Goal: Task Accomplishment & Management: Use online tool/utility

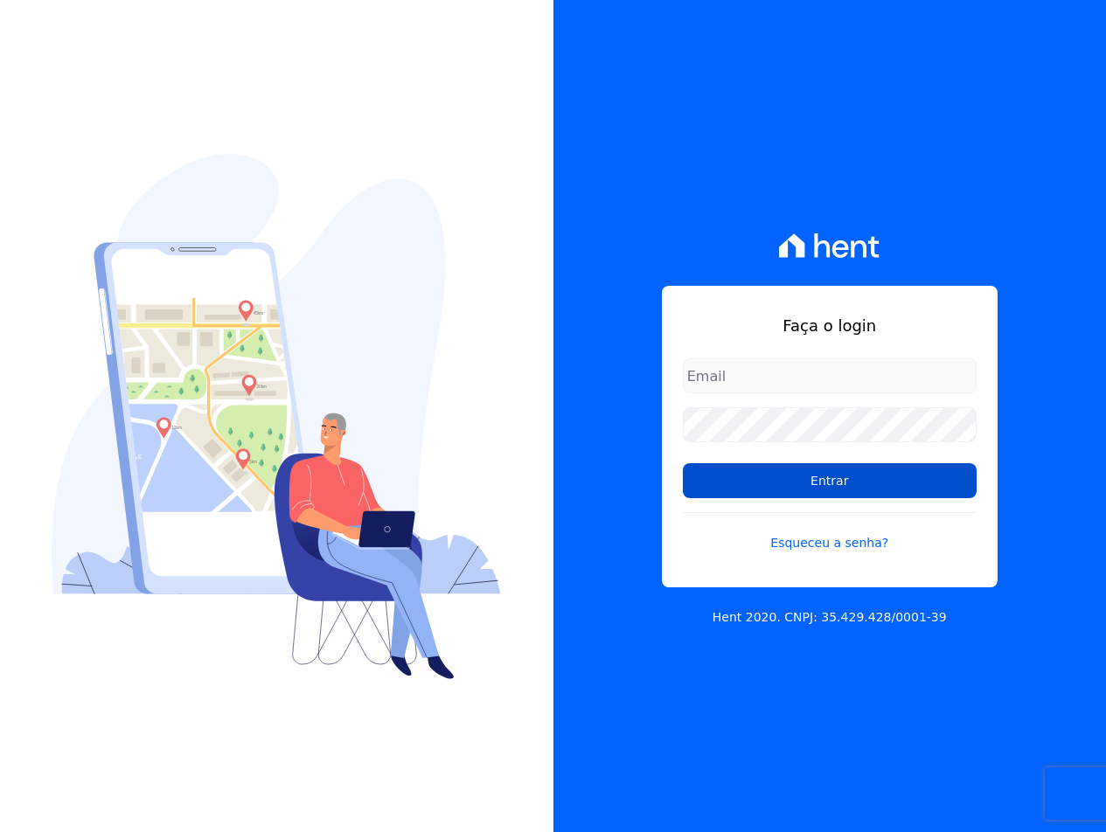
type input "[EMAIL_ADDRESS][DOMAIN_NAME]"
click at [718, 486] on input "Entrar" at bounding box center [830, 480] width 294 height 35
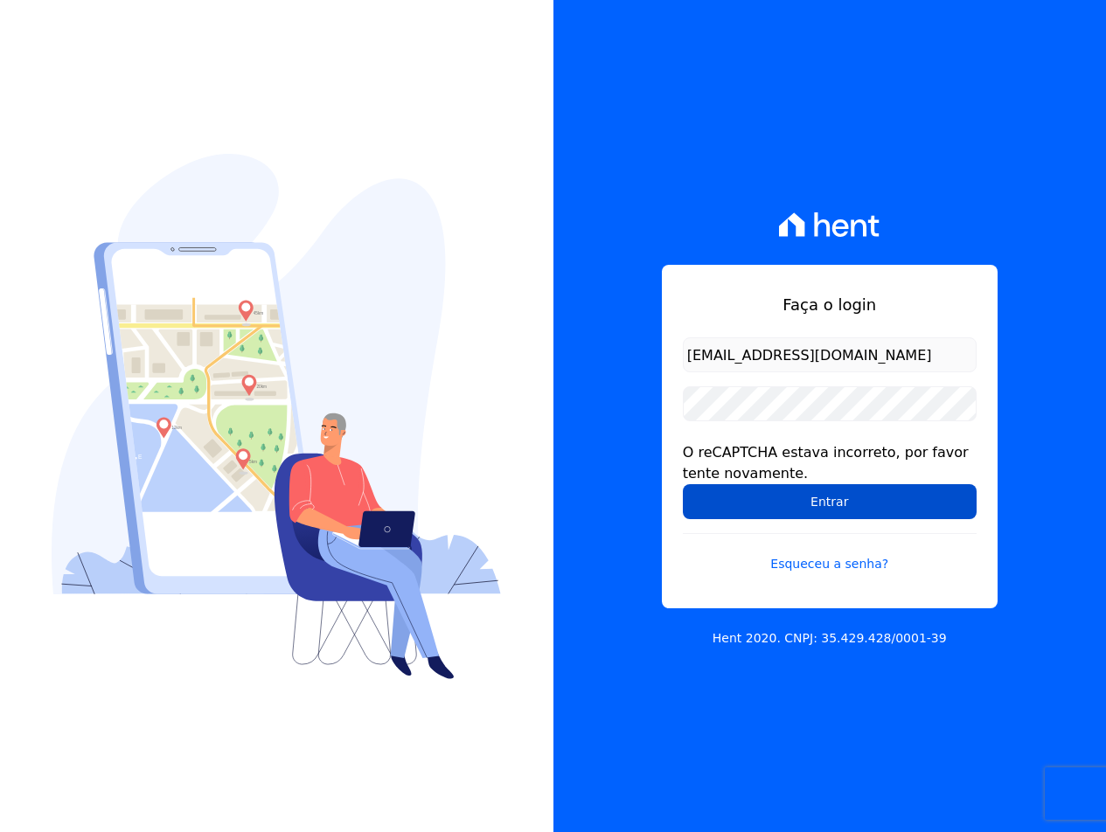
click at [700, 503] on input "Entrar" at bounding box center [830, 501] width 294 height 35
click at [730, 515] on input "Entrar" at bounding box center [830, 501] width 294 height 35
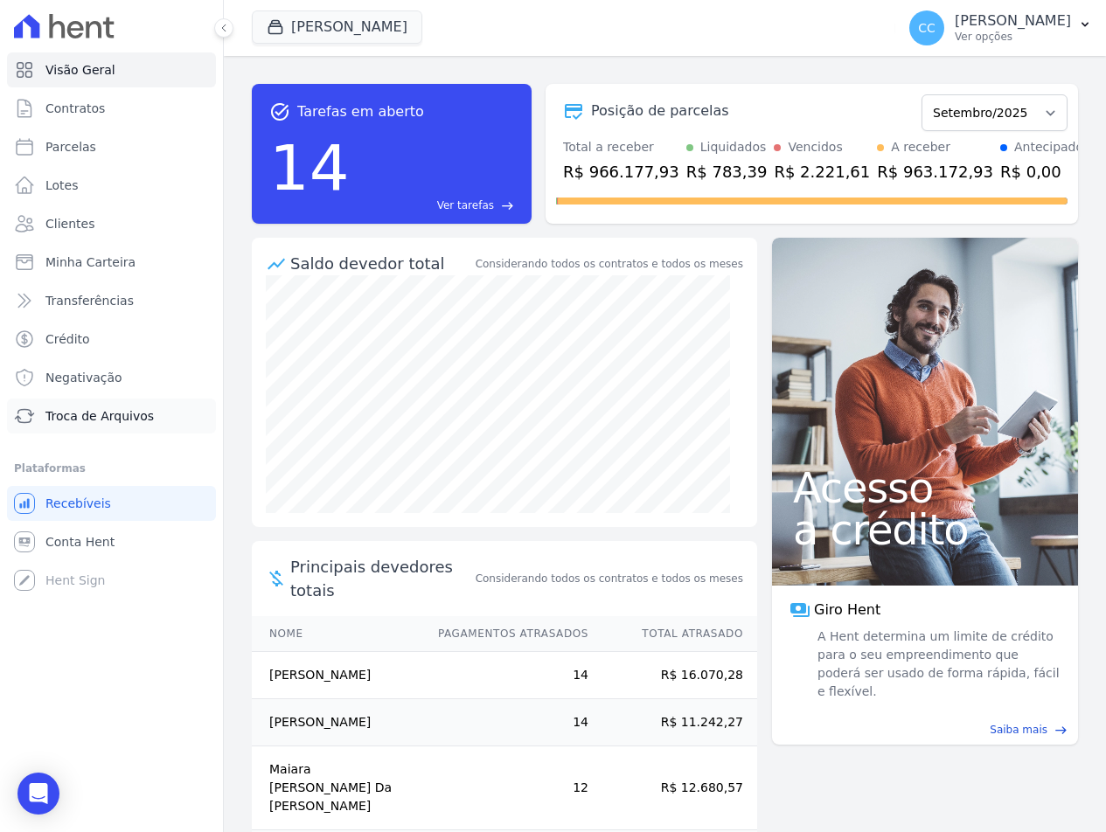
click at [100, 413] on span "Troca de Arquivos" at bounding box center [99, 415] width 108 height 17
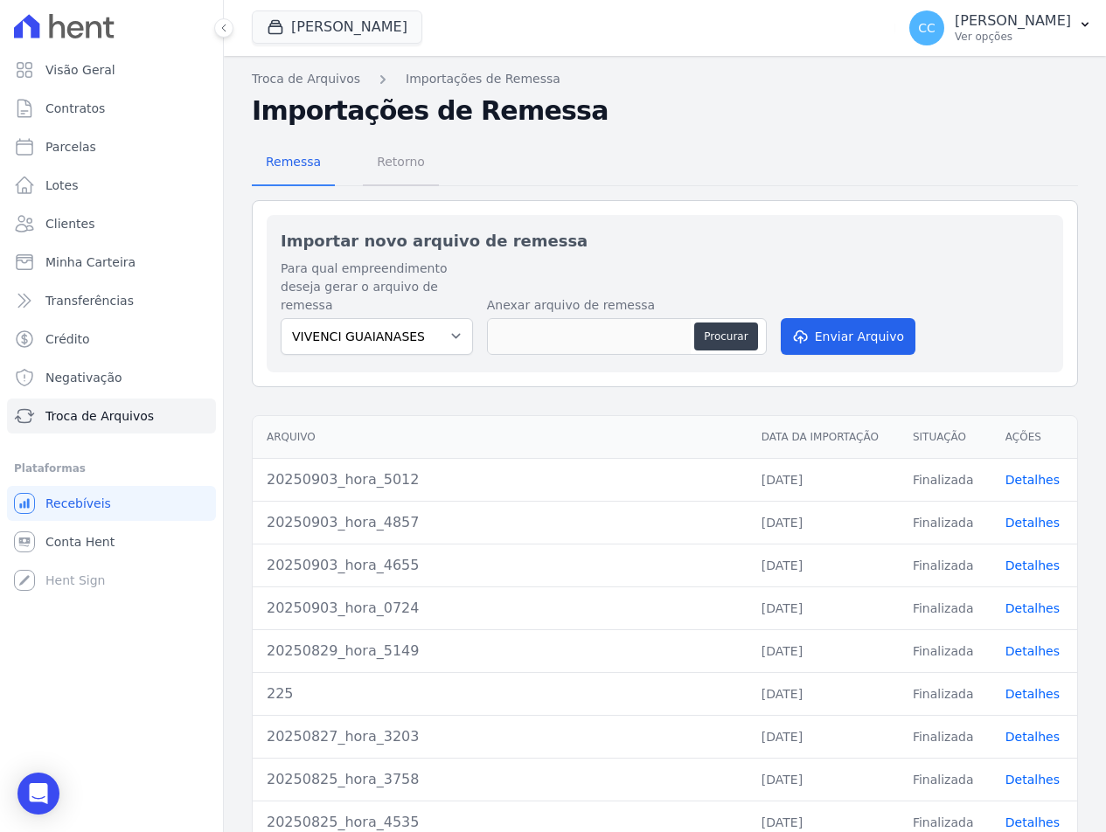
click at [405, 179] on span "Retorno" at bounding box center [400, 161] width 69 height 35
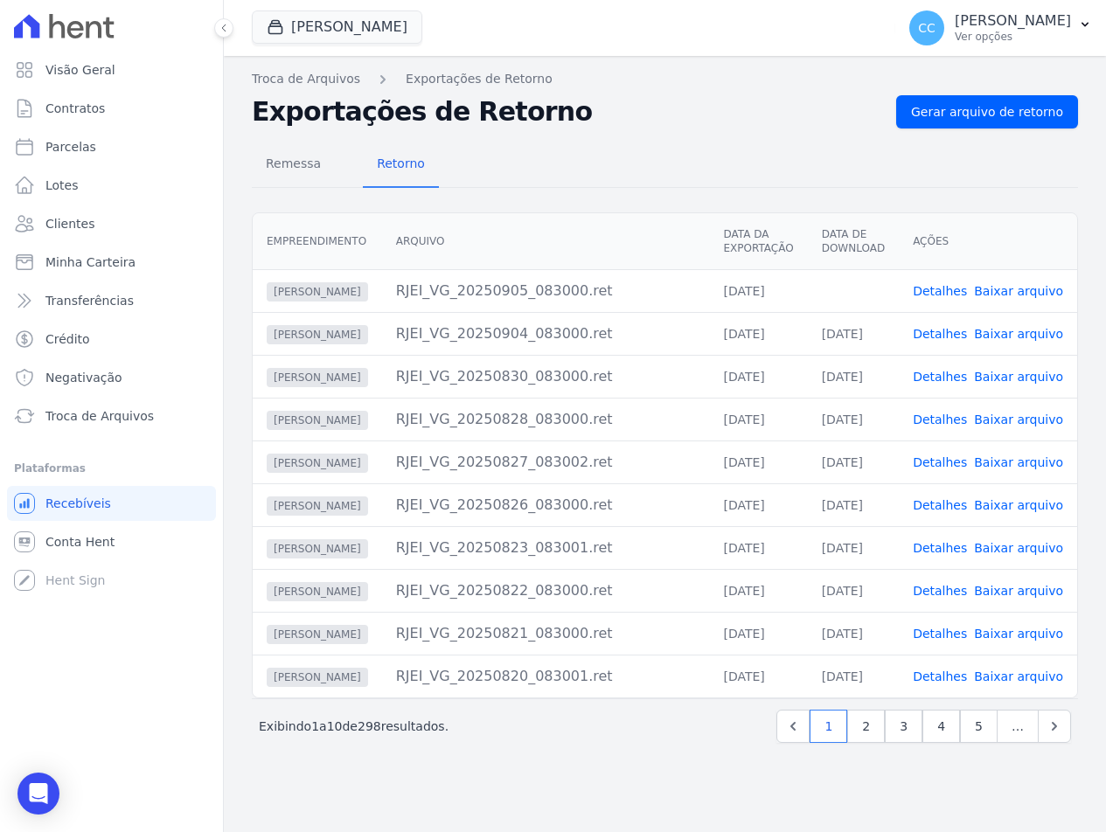
click at [1037, 288] on link "Baixar arquivo" at bounding box center [1018, 291] width 89 height 14
click at [332, 22] on button "[PERSON_NAME]" at bounding box center [337, 26] width 170 height 33
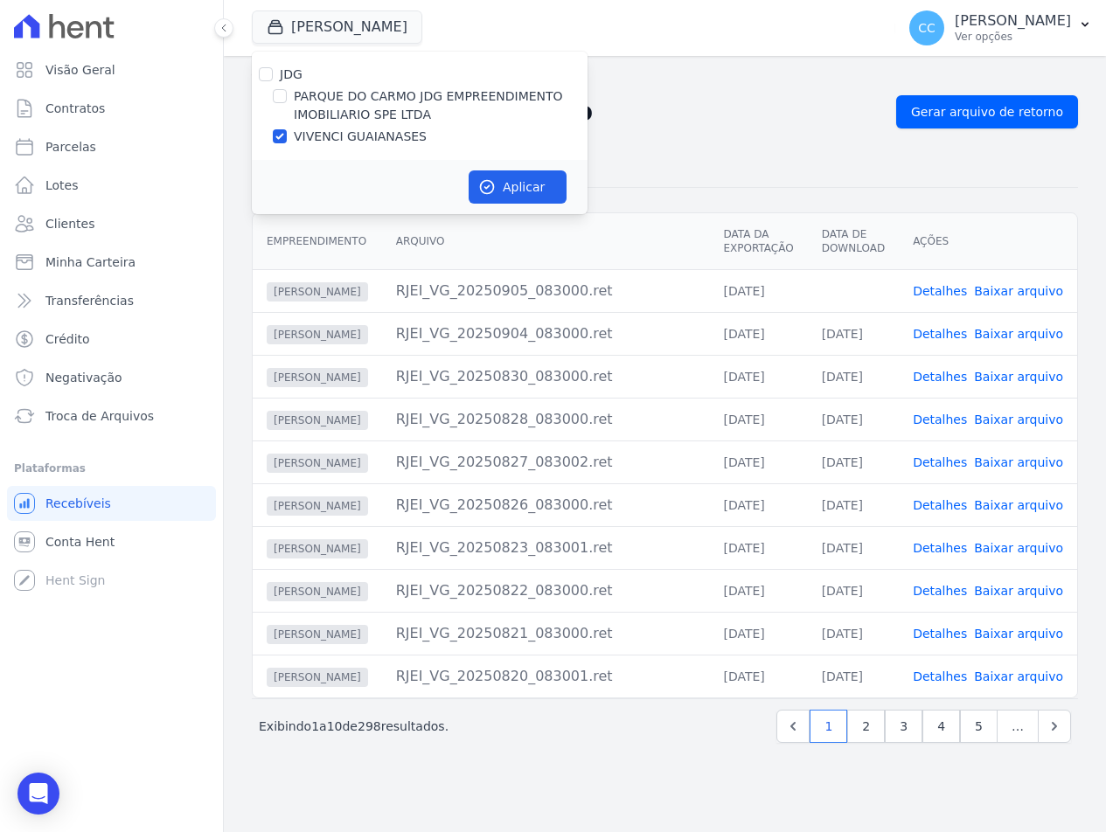
click at [347, 102] on label "PARQUE DO CARMO JDG EMPREENDIMENTO IMOBILIARIO SPE LTDA" at bounding box center [441, 105] width 294 height 37
click at [287, 102] on input "PARQUE DO CARMO JDG EMPREENDIMENTO IMOBILIARIO SPE LTDA" at bounding box center [280, 96] width 14 height 14
checkbox input "true"
click at [346, 137] on label "VIVENCI GUAIANASES" at bounding box center [360, 137] width 133 height 18
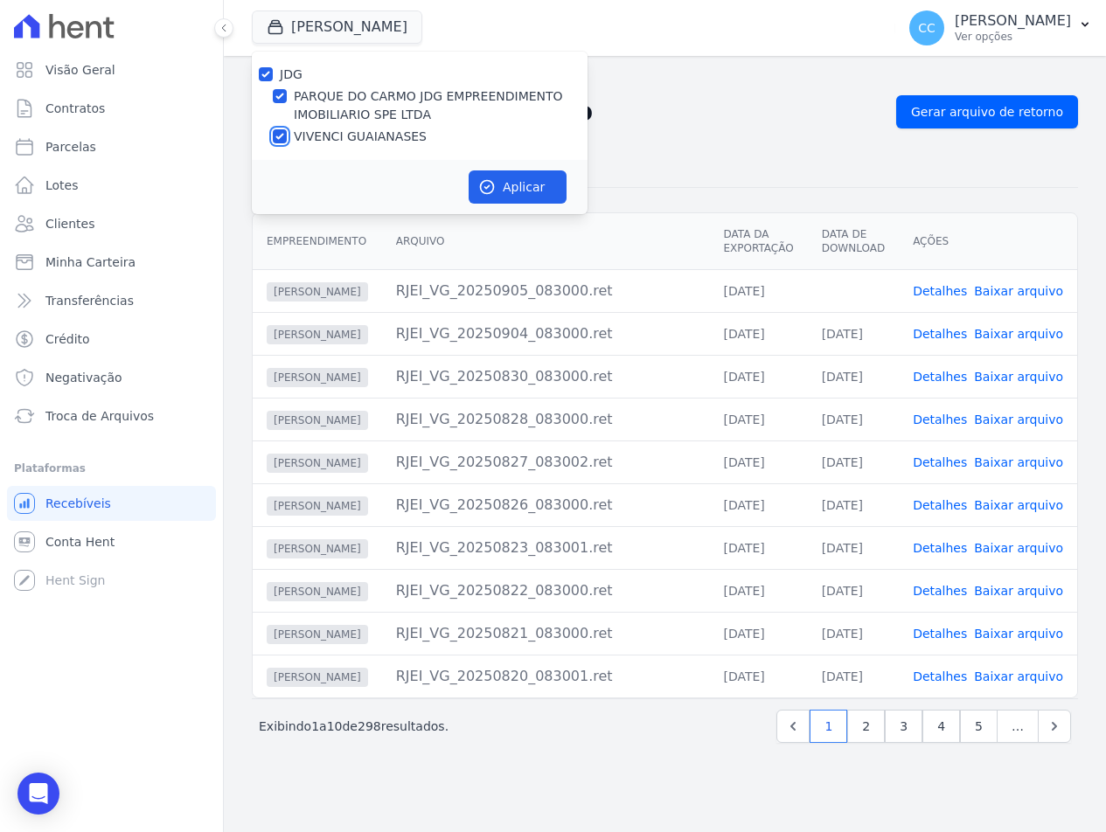
click at [287, 137] on input "VIVENCI GUAIANASES" at bounding box center [280, 136] width 14 height 14
checkbox input "false"
click at [481, 187] on icon "button" at bounding box center [487, 187] width 13 height 13
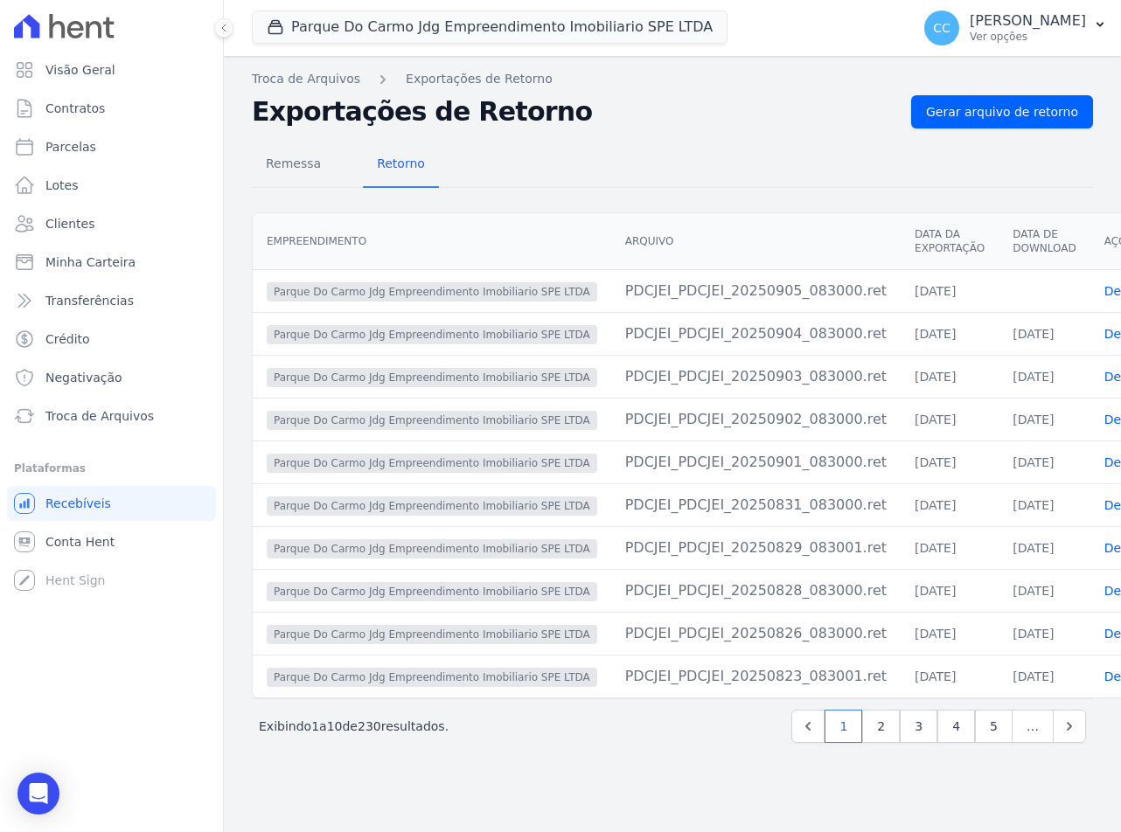
click at [551, 111] on h2 "Exportações de Retorno" at bounding box center [574, 111] width 645 height 31
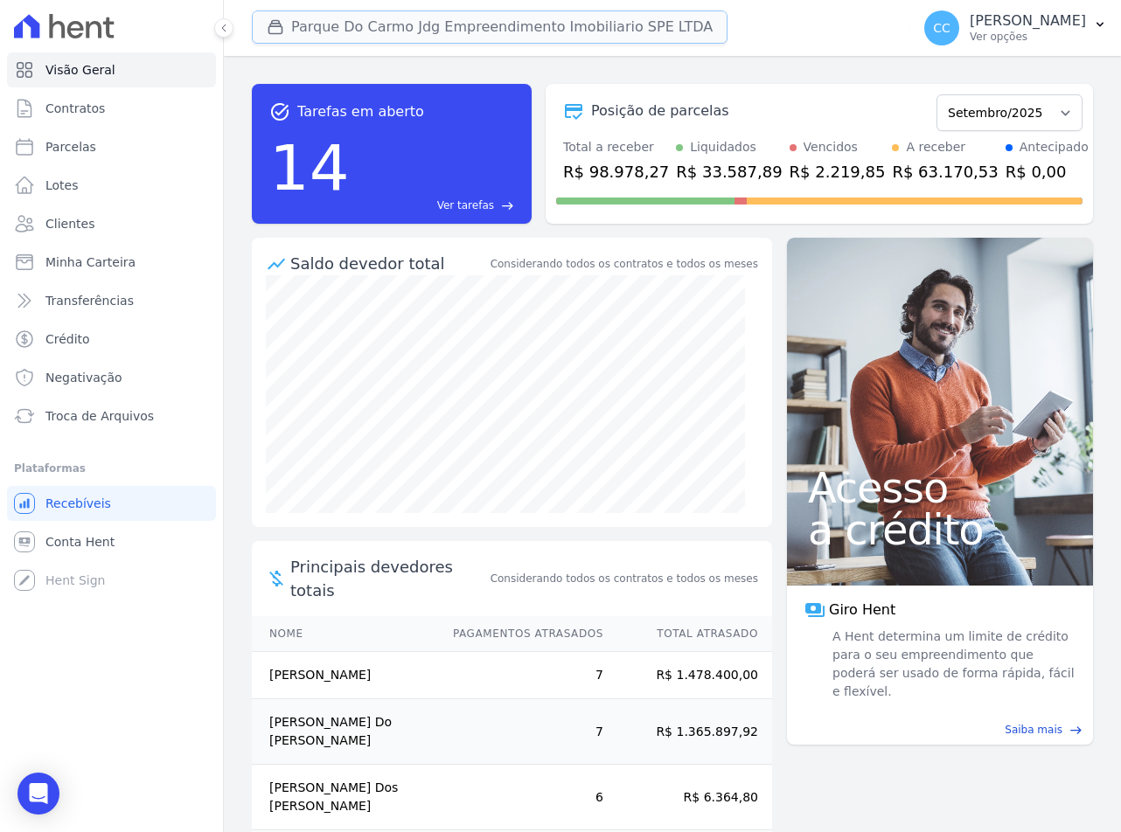
click at [367, 25] on button "Parque Do Carmo Jdg Empreendimento Imobiliario SPE LTDA" at bounding box center [489, 26] width 475 height 33
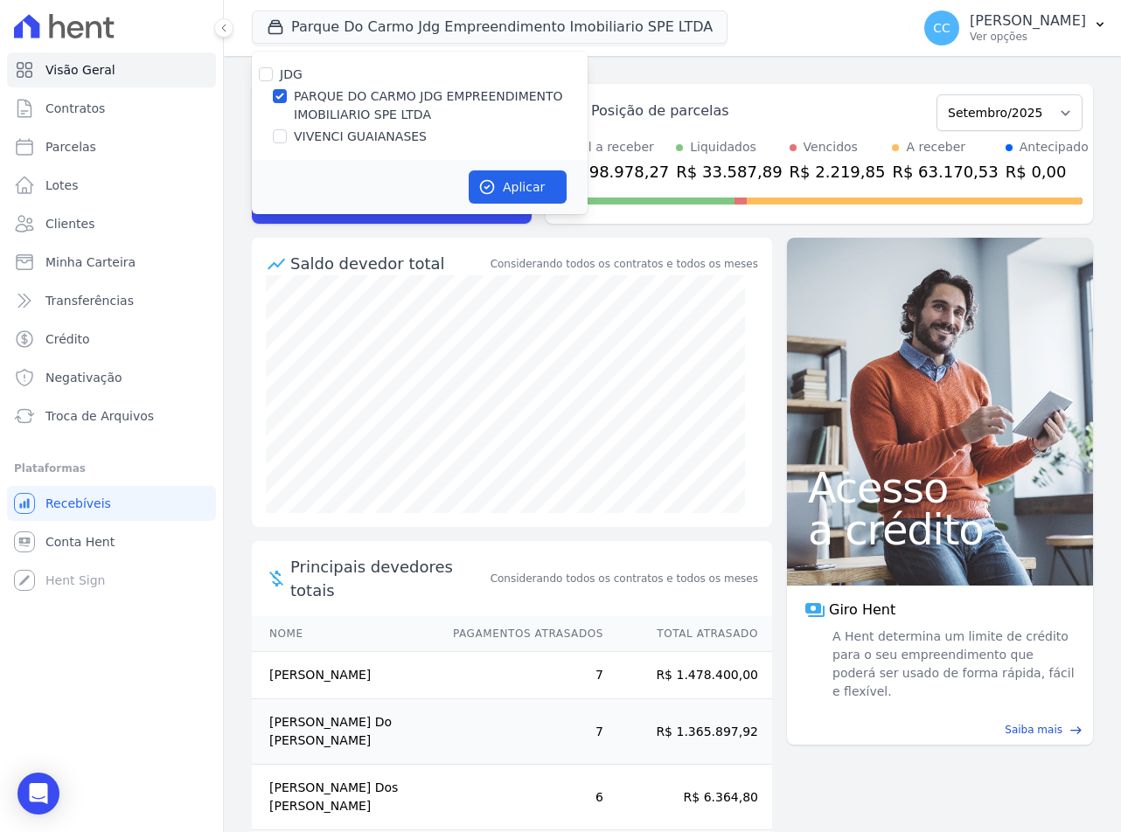
click at [345, 131] on label "VIVENCI GUAIANASES" at bounding box center [360, 137] width 133 height 18
click at [287, 131] on input "VIVENCI GUAIANASES" at bounding box center [280, 136] width 14 height 14
checkbox input "true"
click at [357, 106] on label "PARQUE DO CARMO JDG EMPREENDIMENTO IMOBILIARIO SPE LTDA" at bounding box center [441, 105] width 294 height 37
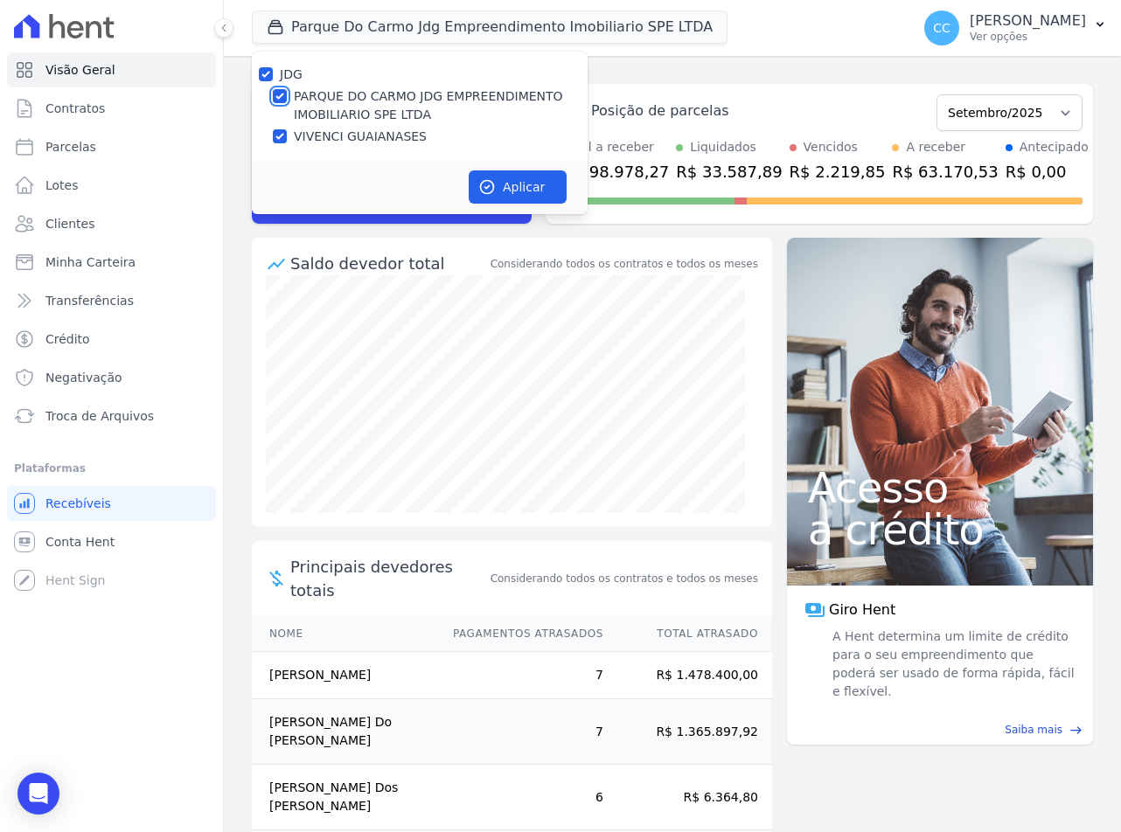
click at [287, 103] on input "PARQUE DO CARMO JDG EMPREENDIMENTO IMOBILIARIO SPE LTDA" at bounding box center [280, 96] width 14 height 14
checkbox input "false"
click at [517, 189] on button "Aplicar" at bounding box center [517, 186] width 98 height 33
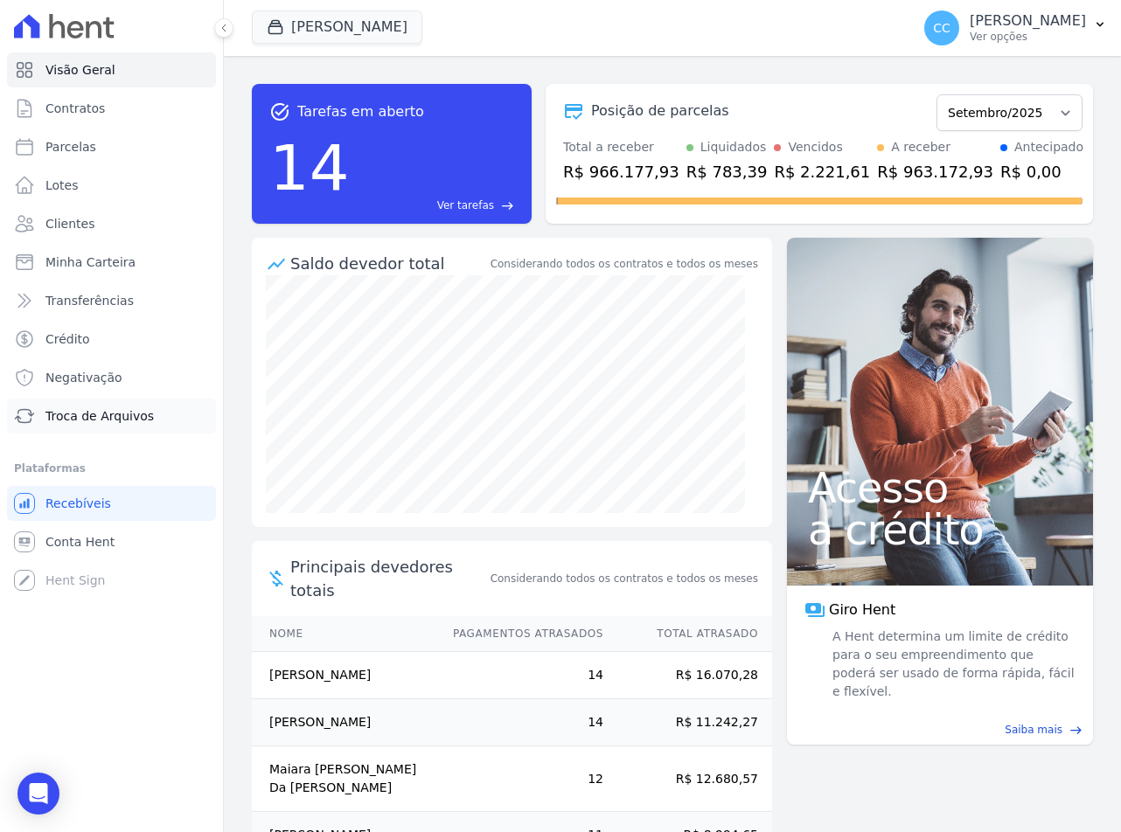
click at [24, 418] on icon at bounding box center [24, 416] width 21 height 21
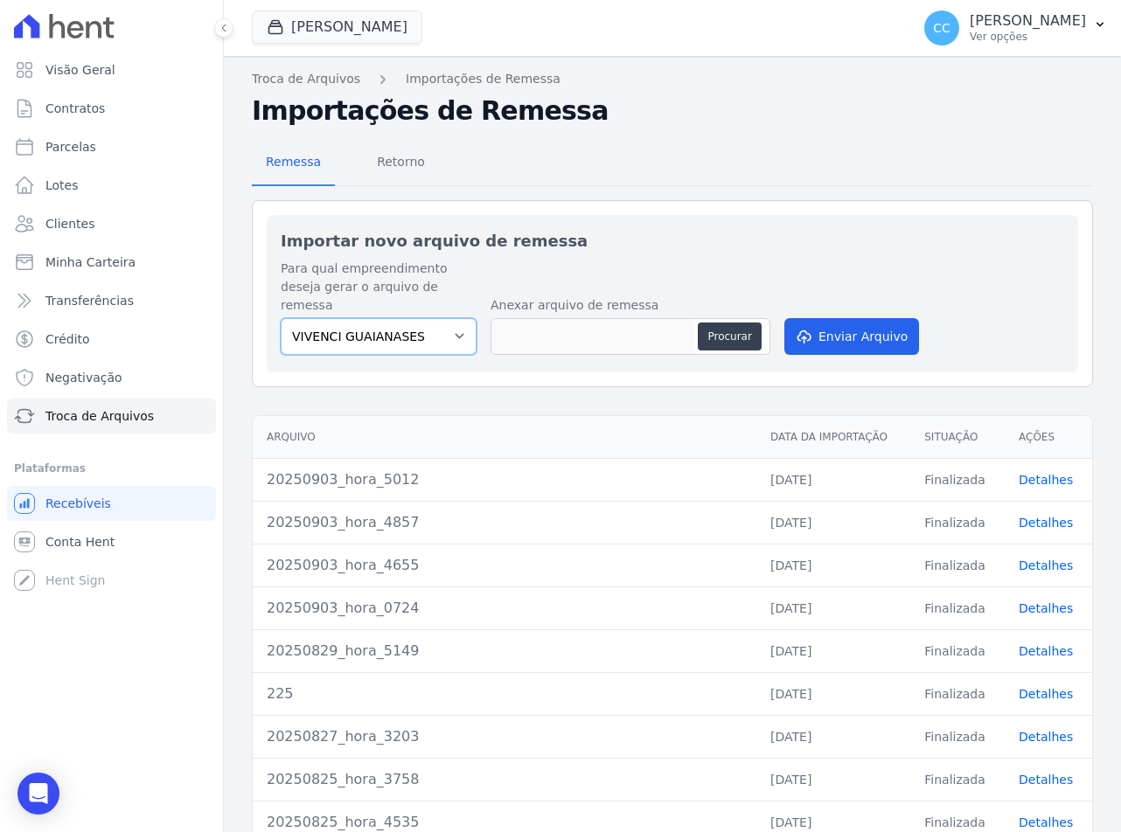
click at [411, 319] on select "VIVENCI GUAIANASES" at bounding box center [379, 336] width 196 height 37
click at [701, 323] on button "Procurar" at bounding box center [728, 337] width 63 height 28
type input "20250905_hora_2458"
click at [803, 318] on button "Enviar Arquivo" at bounding box center [851, 336] width 135 height 37
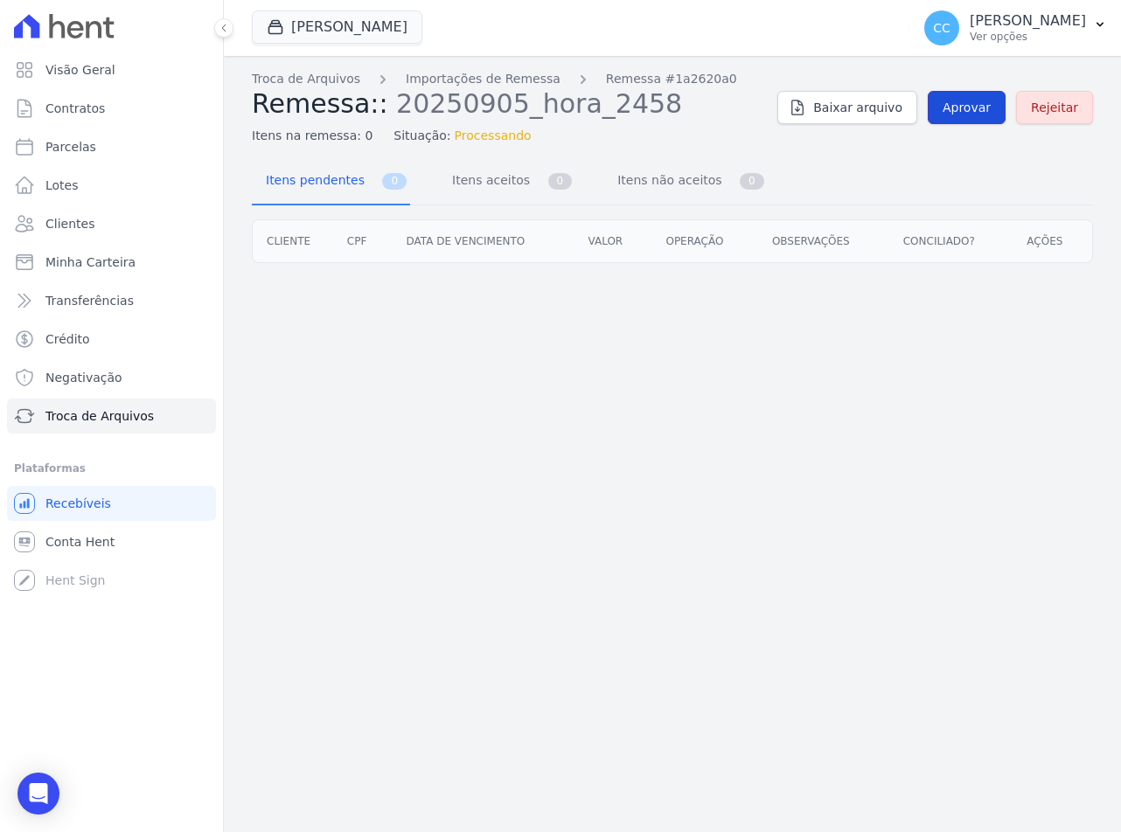
click at [978, 107] on span "Aprovar" at bounding box center [966, 107] width 48 height 17
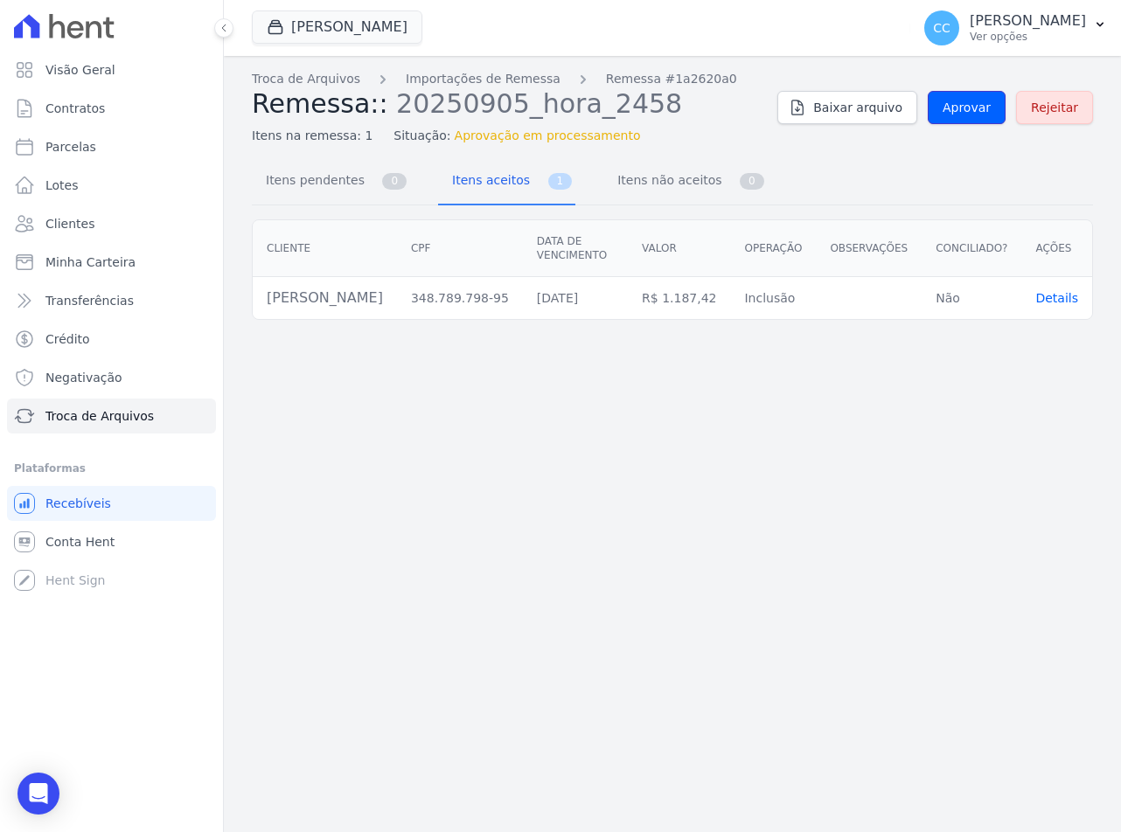
click at [978, 107] on span "Aprovar" at bounding box center [966, 107] width 48 height 17
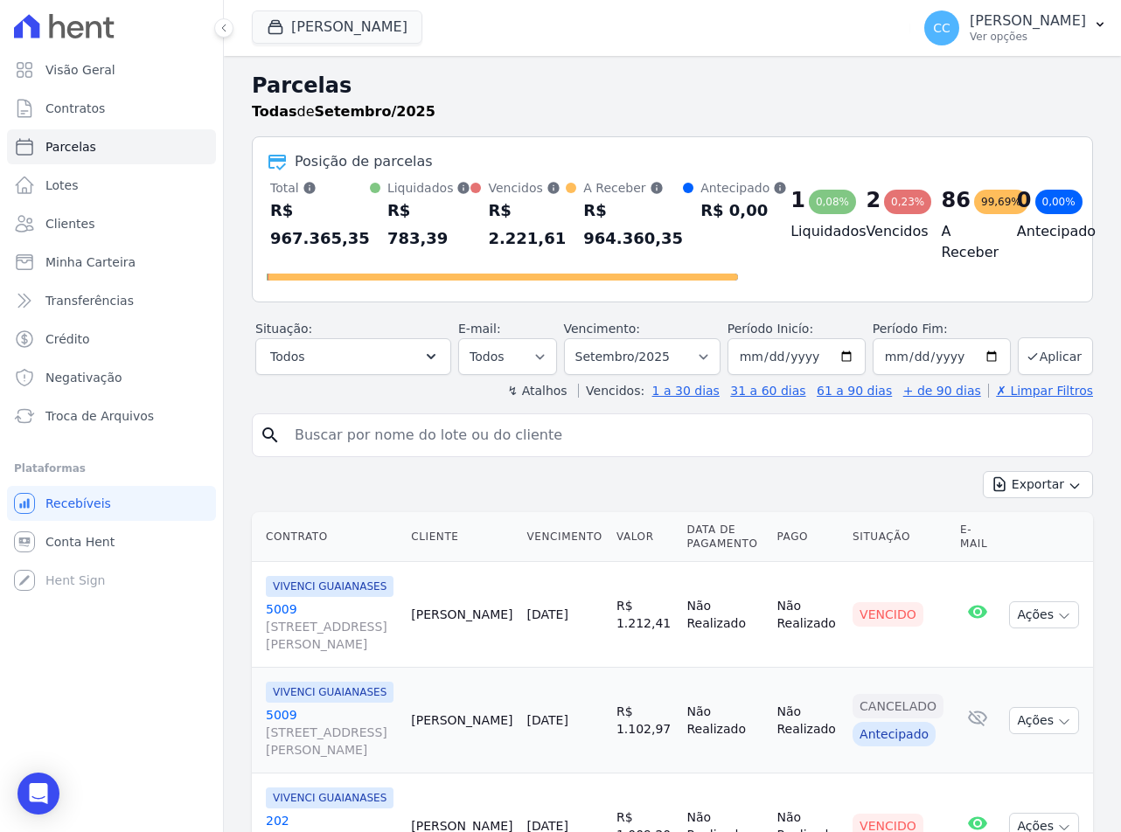
select select
click at [455, 435] on input "search" at bounding box center [684, 435] width 801 height 35
type input "w"
type input "[PERSON_NAME]"
select select
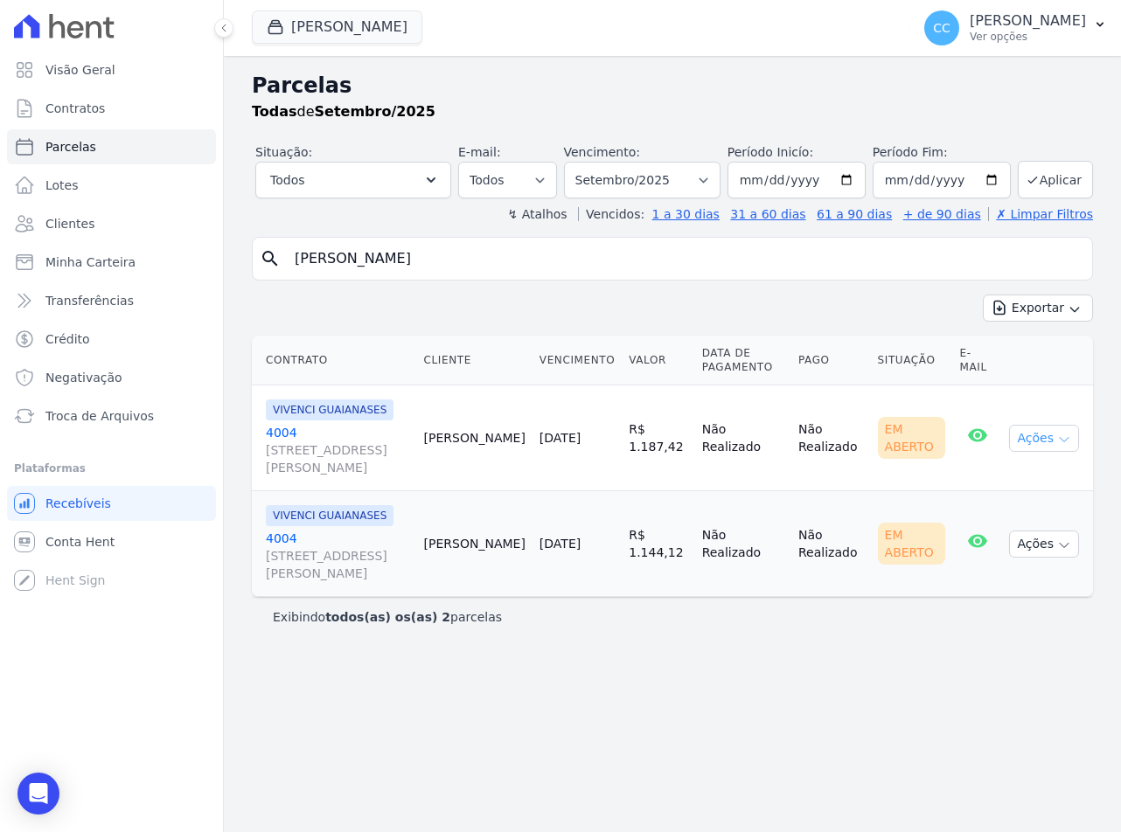
click at [1051, 448] on button "Ações" at bounding box center [1044, 438] width 70 height 27
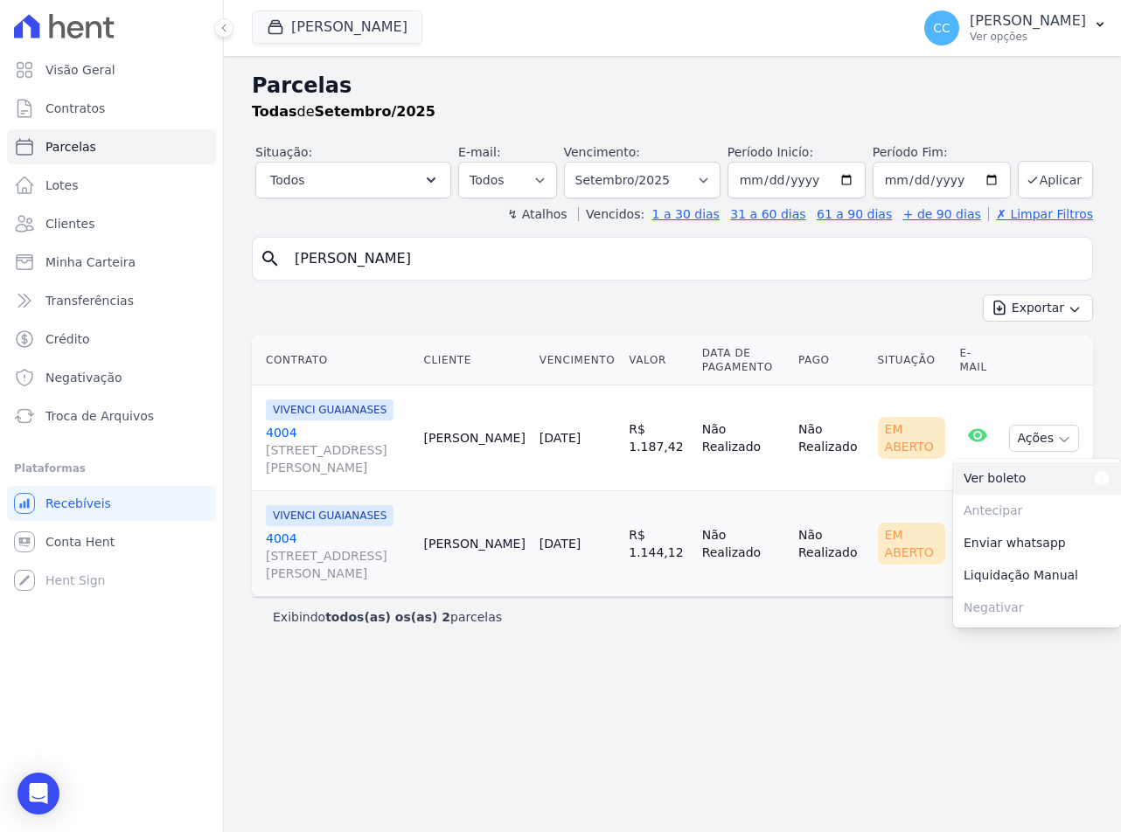
click at [993, 487] on link "Ver boleto Para visualizar o boleto digite os 5 primeiros dígitos do seu CPF" at bounding box center [1037, 478] width 168 height 32
click at [284, 434] on link "[GEOGRAPHIC_DATA][STREET_ADDRESS][PERSON_NAME][GEOGRAPHIC_DATA]" at bounding box center [338, 450] width 144 height 52
